Goal: Task Accomplishment & Management: Use online tool/utility

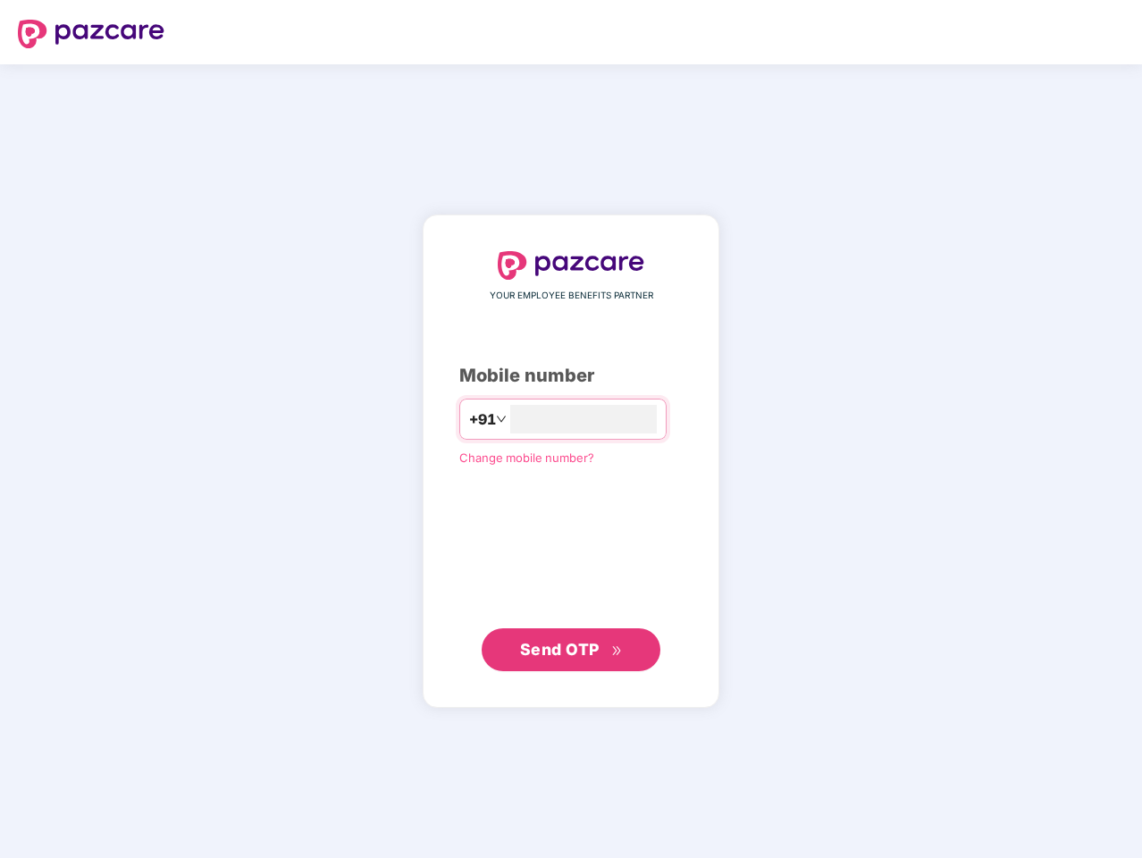
click at [571, 429] on input "number" at bounding box center [583, 419] width 147 height 29
click at [91, 34] on img at bounding box center [91, 34] width 147 height 29
click at [468, 419] on span "+91" at bounding box center [481, 419] width 27 height 22
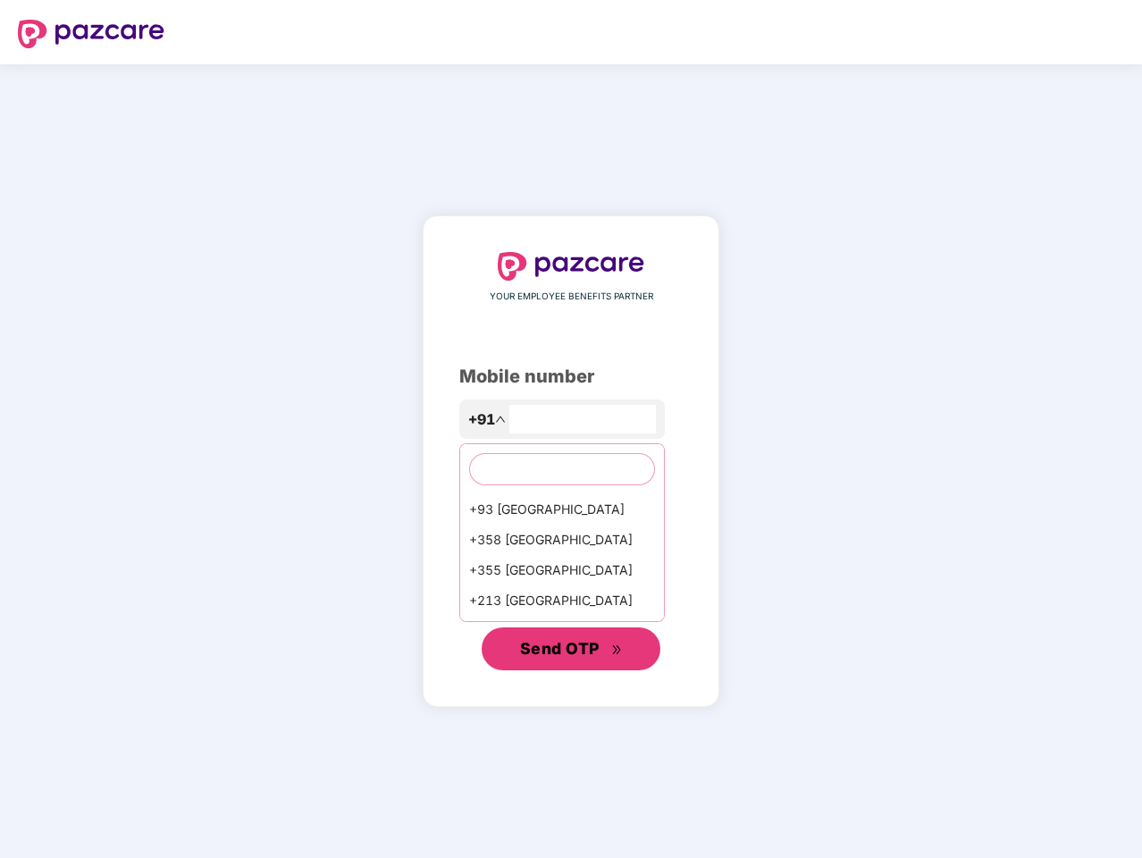
click at [571, 650] on span "Send OTP" at bounding box center [560, 648] width 80 height 19
